Goal: Information Seeking & Learning: Check status

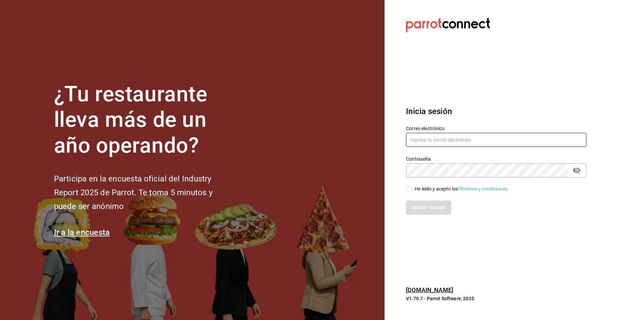
type input "[PERSON_NAME][EMAIL_ADDRESS][DOMAIN_NAME]"
click at [409, 190] on input "He leído y acepto los Términos y condiciones." at bounding box center [409, 189] width 6 height 6
checkbox input "true"
drag, startPoint x: 430, startPoint y: 206, endPoint x: 425, endPoint y: 207, distance: 4.7
click at [429, 206] on button "Iniciar sesión" at bounding box center [429, 207] width 46 height 14
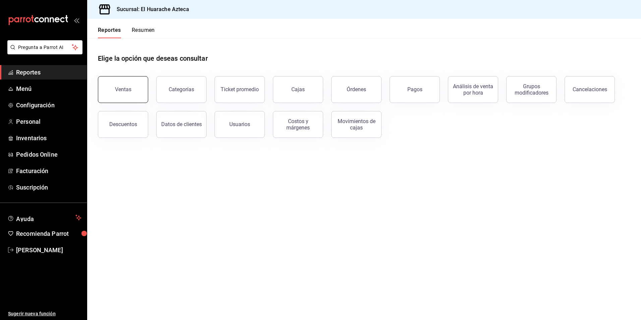
click at [118, 93] on button "Ventas" at bounding box center [123, 89] width 50 height 27
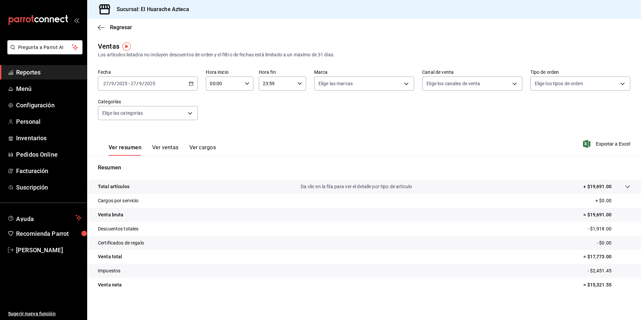
click at [191, 84] on icon "button" at bounding box center [191, 83] width 5 height 5
click at [121, 164] on span "Rango de fechas" at bounding box center [130, 164] width 52 height 7
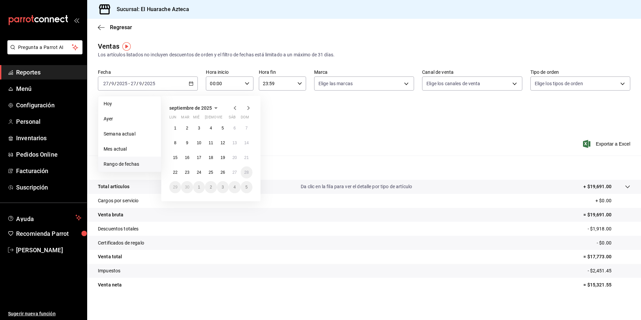
click at [235, 109] on icon "button" at bounding box center [235, 108] width 8 height 8
click at [223, 128] on abbr "1" at bounding box center [222, 128] width 2 height 5
click at [244, 187] on abbr "31" at bounding box center [246, 187] width 4 height 5
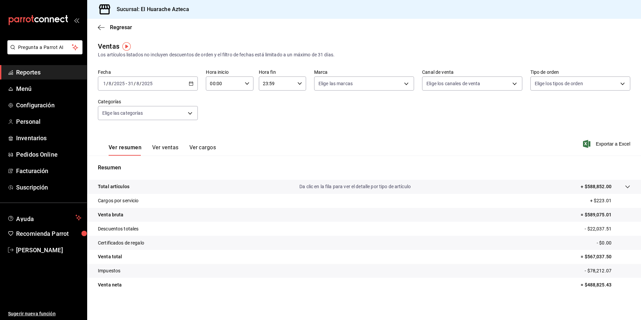
click at [159, 148] on button "Ver ventas" at bounding box center [165, 149] width 26 height 11
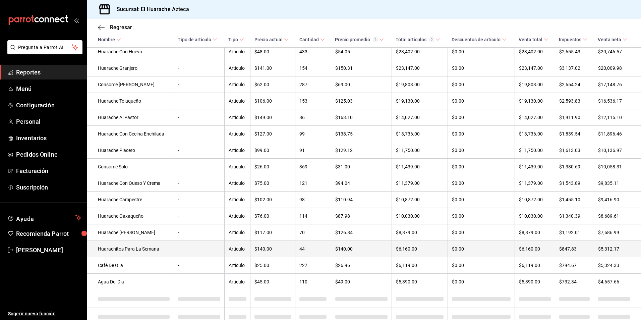
scroll to position [224, 0]
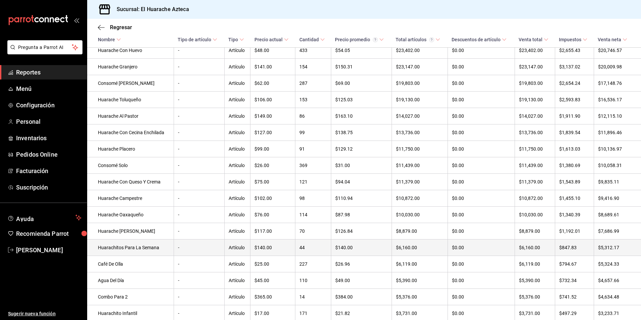
click at [129, 255] on td "Huarachitos Para La Semana" at bounding box center [130, 247] width 86 height 16
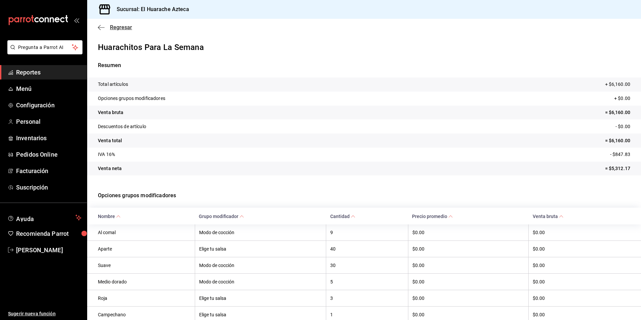
click at [100, 25] on icon "button" at bounding box center [99, 27] width 3 height 5
click at [103, 26] on icon "button" at bounding box center [101, 27] width 7 height 6
click at [118, 27] on span "Regresar" at bounding box center [121, 27] width 22 height 6
click at [100, 27] on icon "button" at bounding box center [101, 27] width 7 height 6
click at [99, 27] on icon "button" at bounding box center [99, 27] width 3 height 5
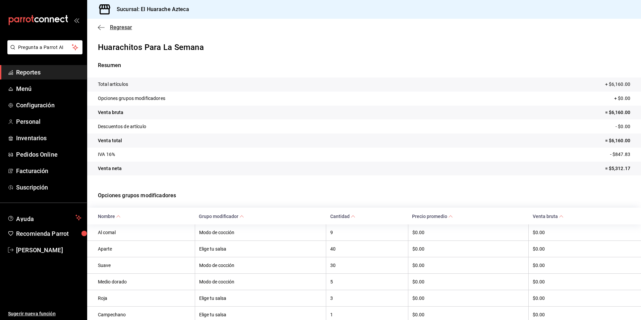
click at [99, 27] on icon "button" at bounding box center [99, 27] width 3 height 5
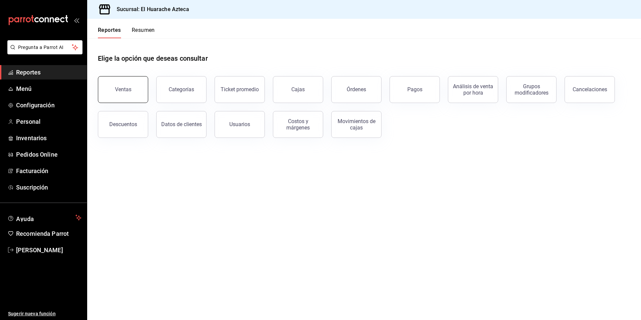
click at [118, 89] on div "Ventas" at bounding box center [123, 89] width 16 height 6
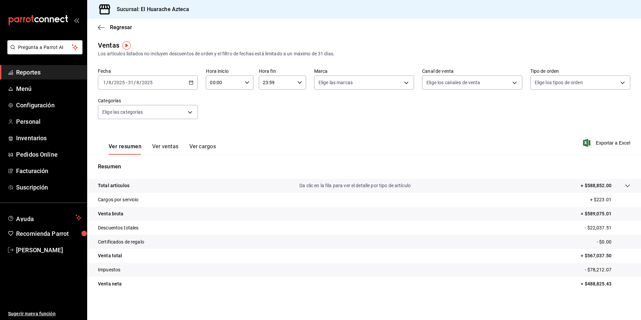
scroll to position [1, 0]
click at [163, 147] on button "Ver ventas" at bounding box center [165, 148] width 26 height 11
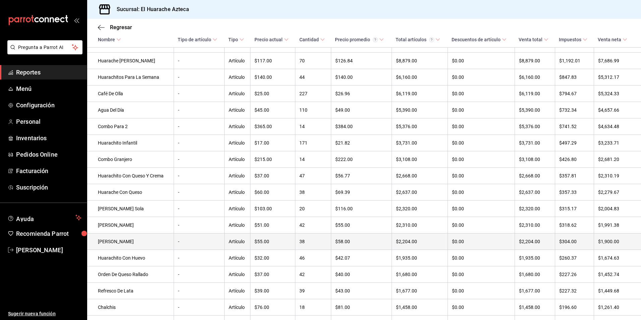
scroll to position [402, 0]
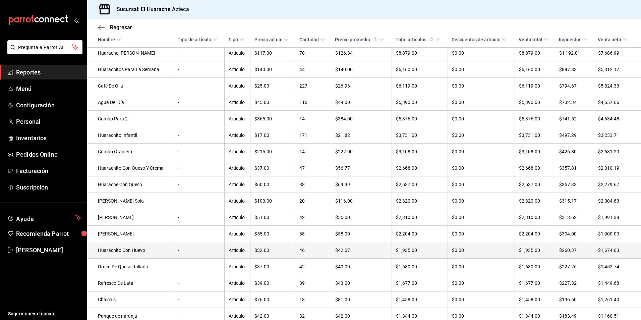
click at [120, 258] on td "Huarachito Con Huevo" at bounding box center [130, 250] width 86 height 16
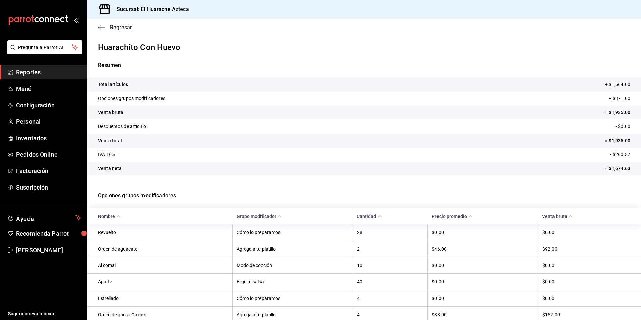
click at [99, 26] on icon "button" at bounding box center [101, 27] width 7 height 6
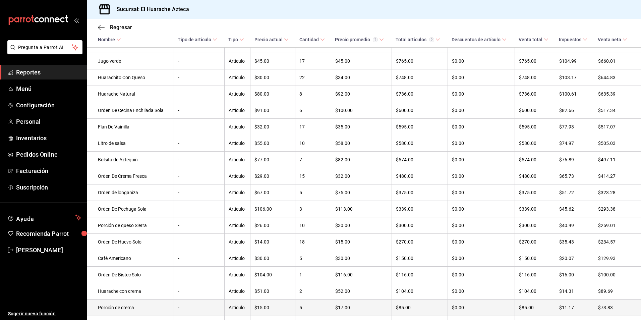
scroll to position [744, 0]
